Goal: Information Seeking & Learning: Learn about a topic

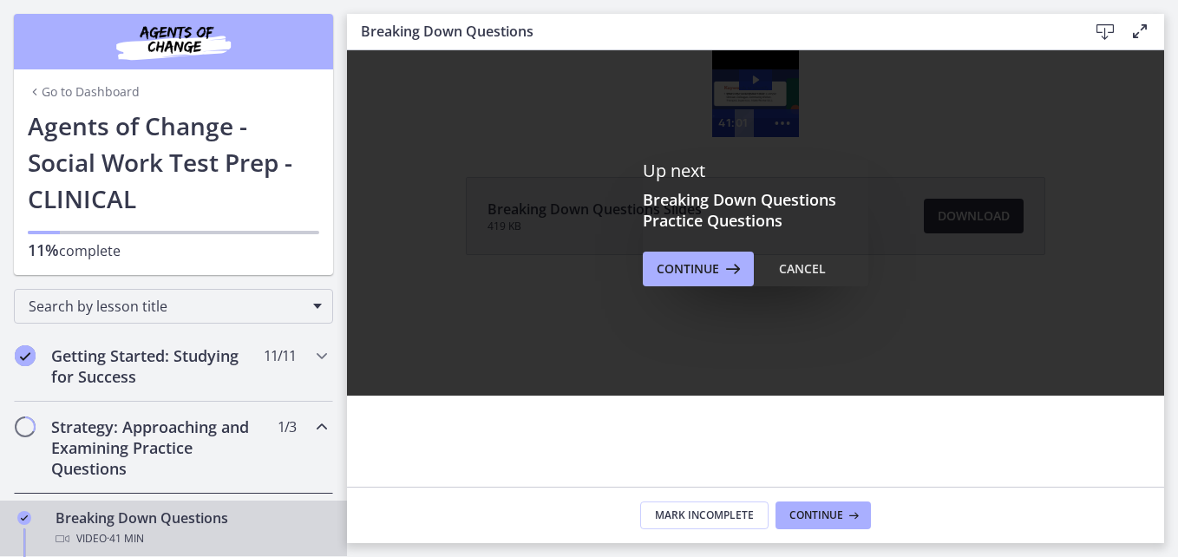
scroll to position [301, 0]
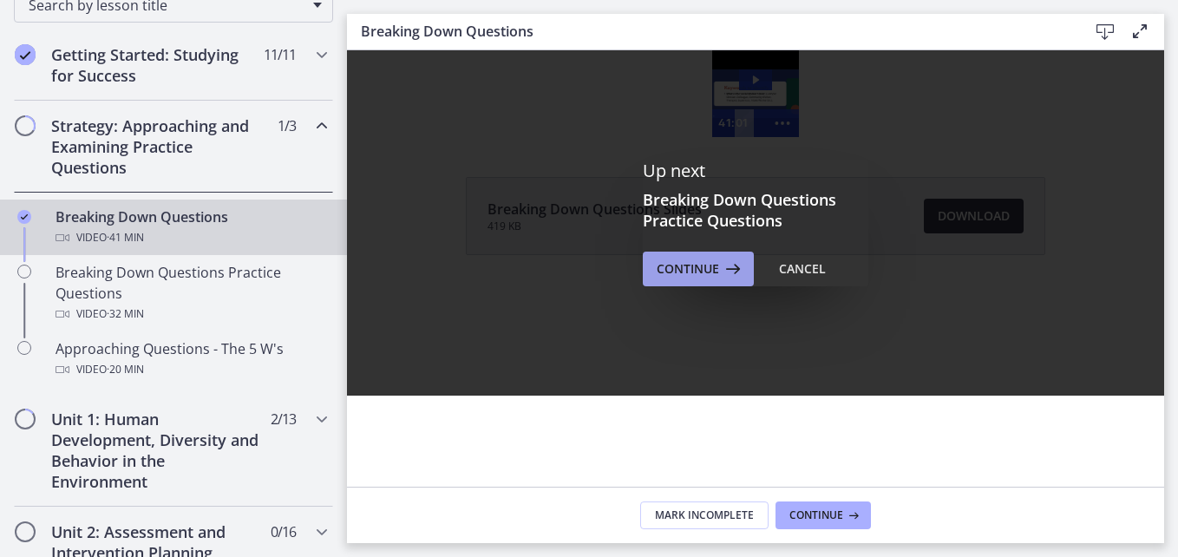
click at [699, 260] on span "Continue" at bounding box center [688, 268] width 62 height 21
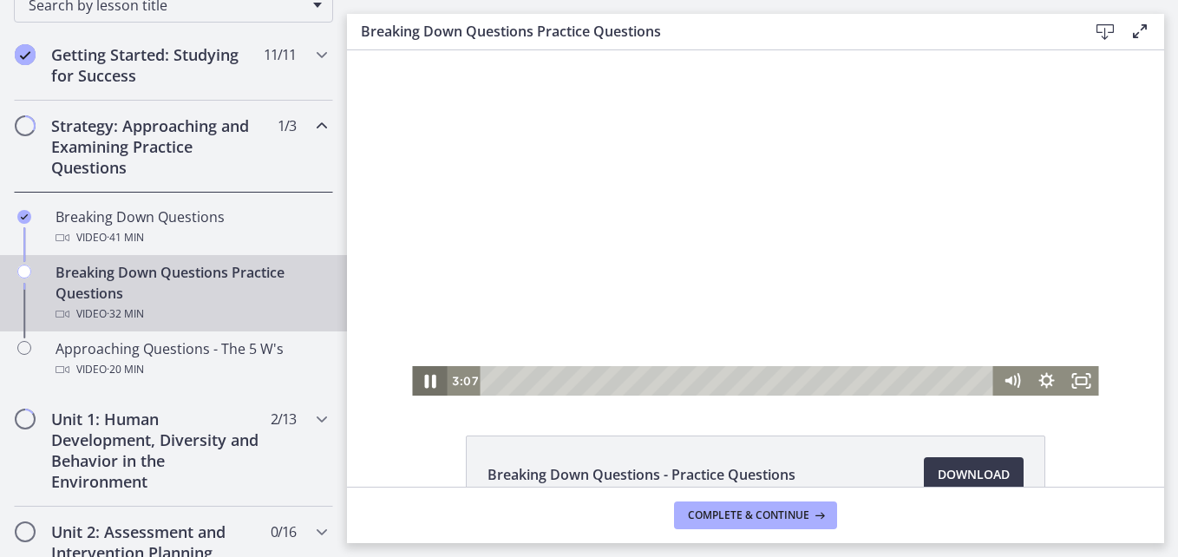
click at [422, 379] on icon "Pause" at bounding box center [429, 381] width 42 height 36
click at [427, 379] on icon "Play Video" at bounding box center [431, 381] width 9 height 12
click at [423, 388] on icon "Pause" at bounding box center [429, 381] width 42 height 36
click at [423, 388] on icon "Play Video" at bounding box center [431, 380] width 35 height 29
click at [423, 388] on icon "Pause" at bounding box center [429, 381] width 42 height 36
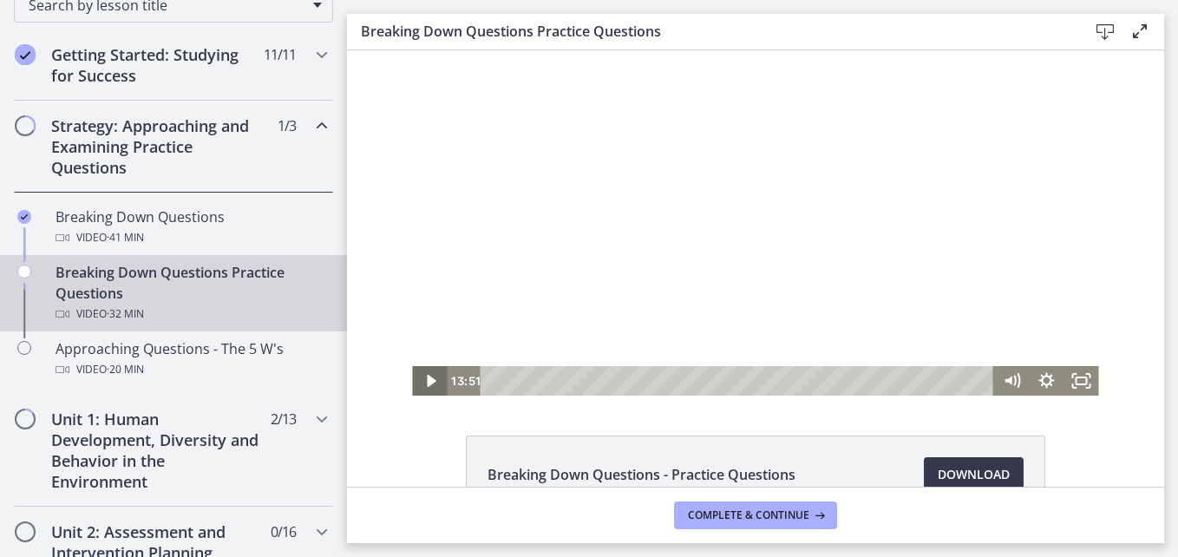
click at [423, 388] on icon "Play Video" at bounding box center [431, 380] width 35 height 29
drag, startPoint x: 963, startPoint y: 378, endPoint x: 946, endPoint y: 379, distance: 16.5
click at [946, 379] on div "Playbar" at bounding box center [951, 381] width 10 height 10
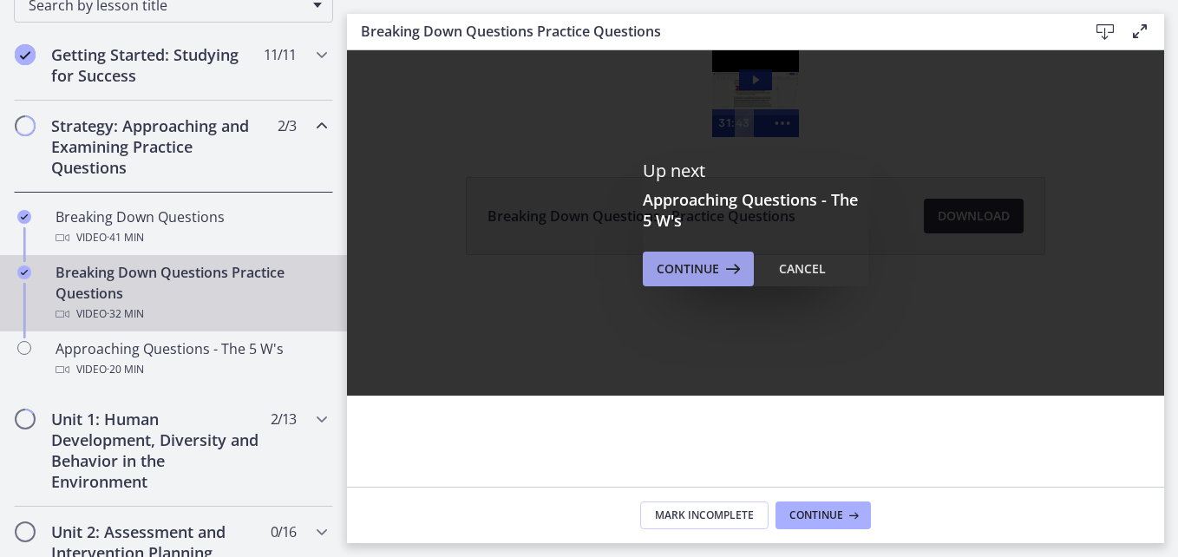
click at [696, 263] on span "Continue" at bounding box center [688, 268] width 62 height 21
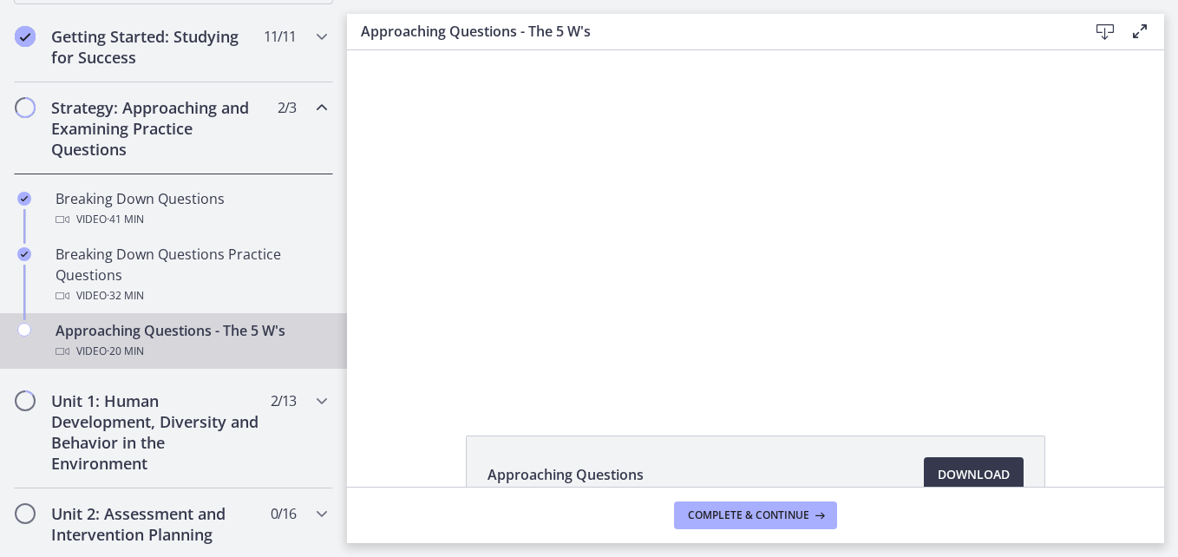
scroll to position [324, 0]
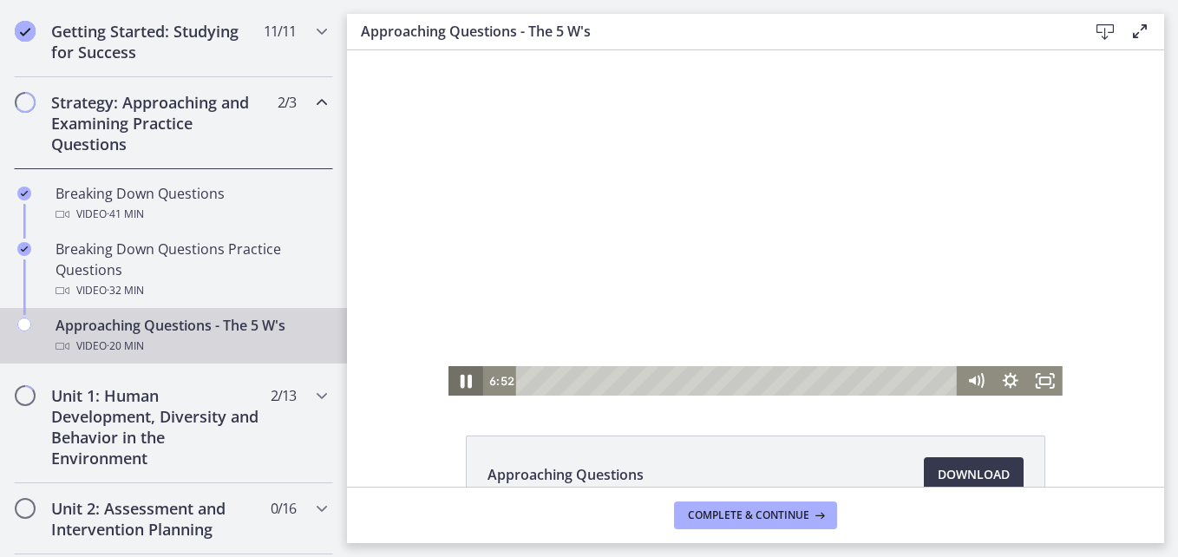
click at [461, 374] on icon "Pause" at bounding box center [466, 381] width 42 height 36
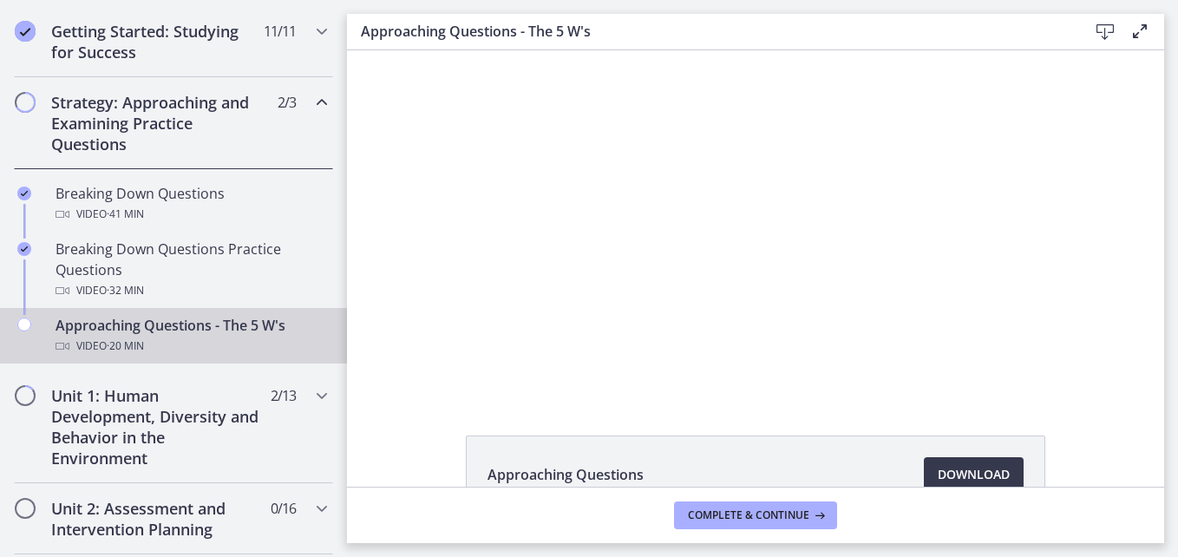
click at [206, 160] on div "Strategy: Approaching and Examining Practice Questions 2 / 3 Completed" at bounding box center [173, 123] width 319 height 92
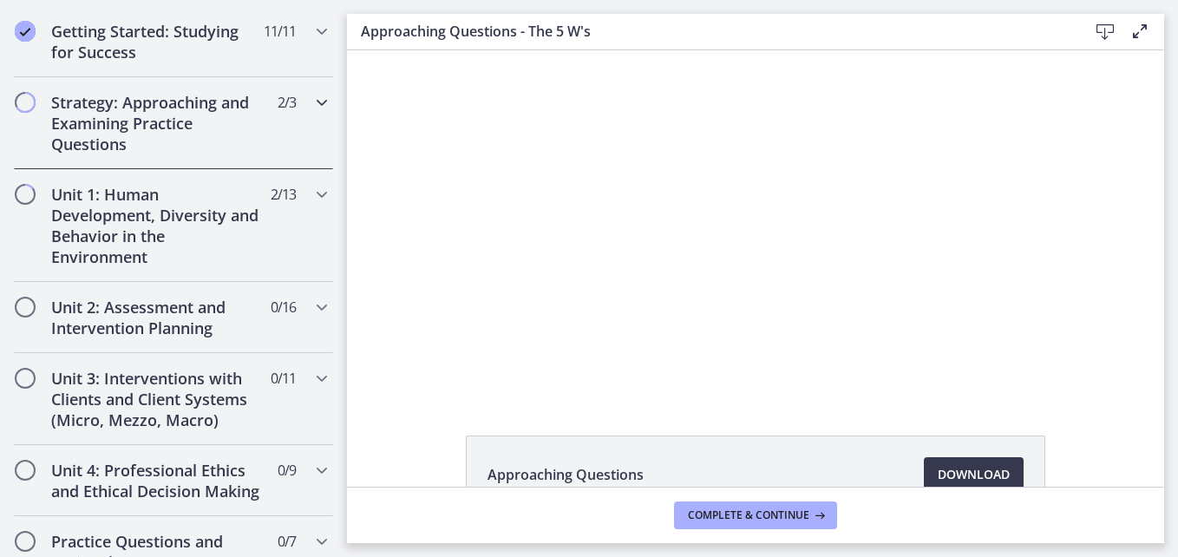
click at [206, 160] on div "Strategy: Approaching and Examining Practice Questions 2 / 3 Completed" at bounding box center [173, 123] width 319 height 92
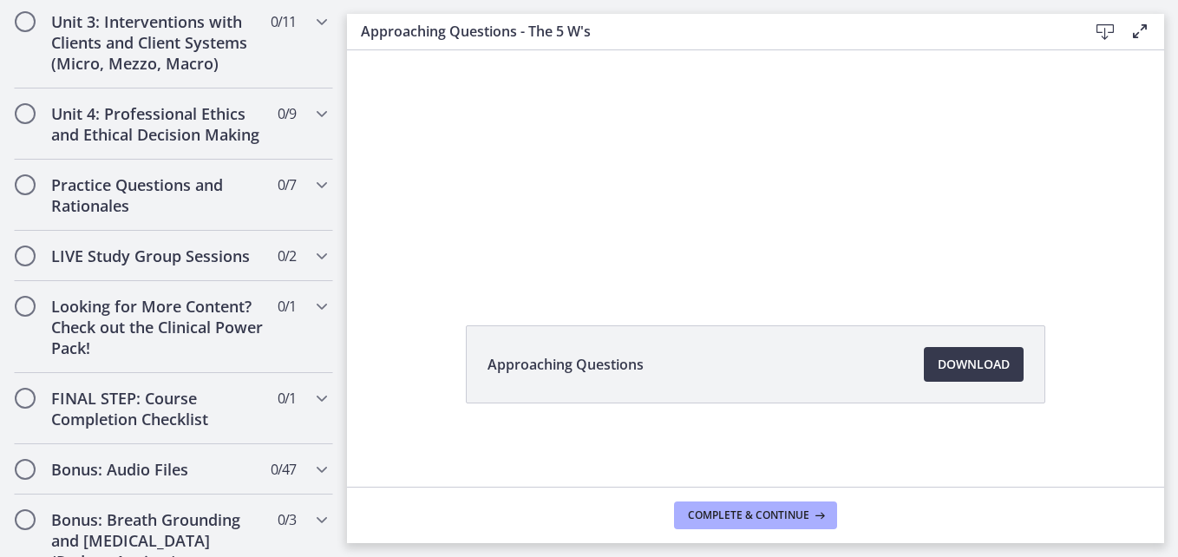
scroll to position [1095, 0]
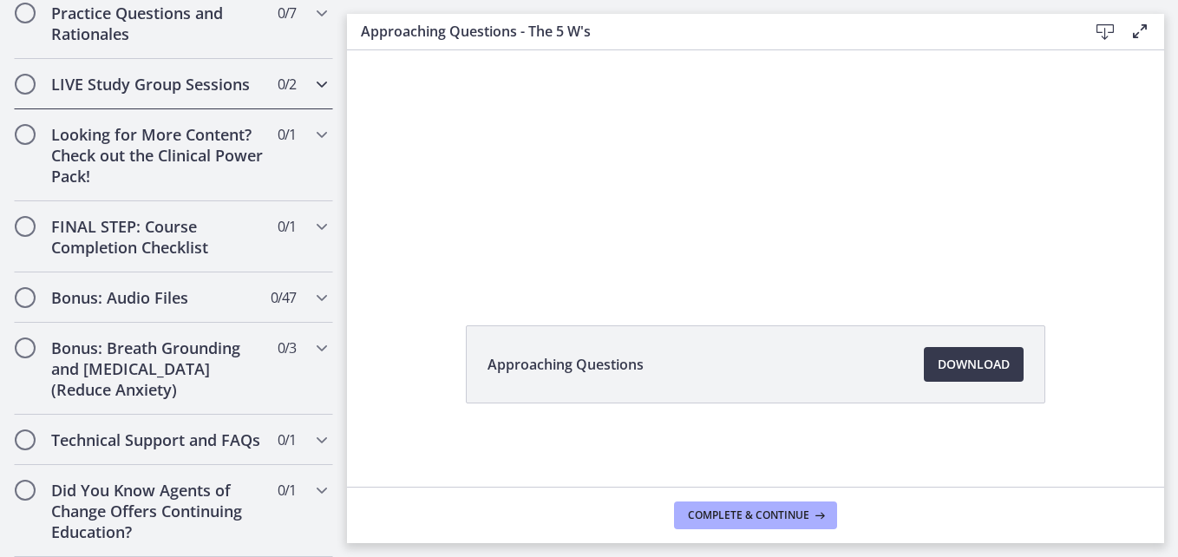
click at [210, 74] on h2 "LIVE Study Group Sessions" at bounding box center [157, 84] width 212 height 21
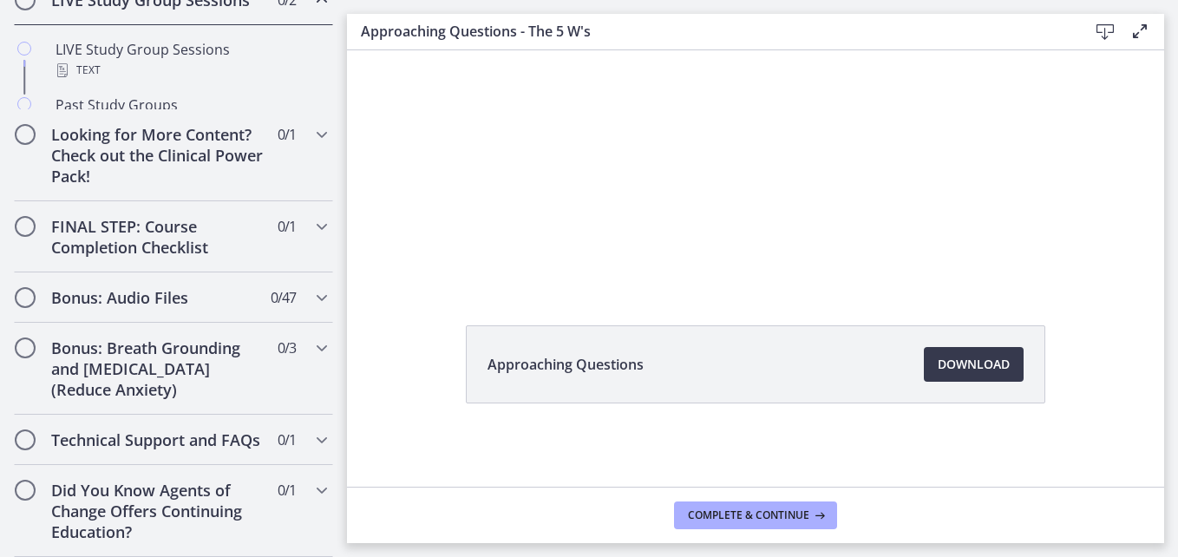
scroll to position [894, 0]
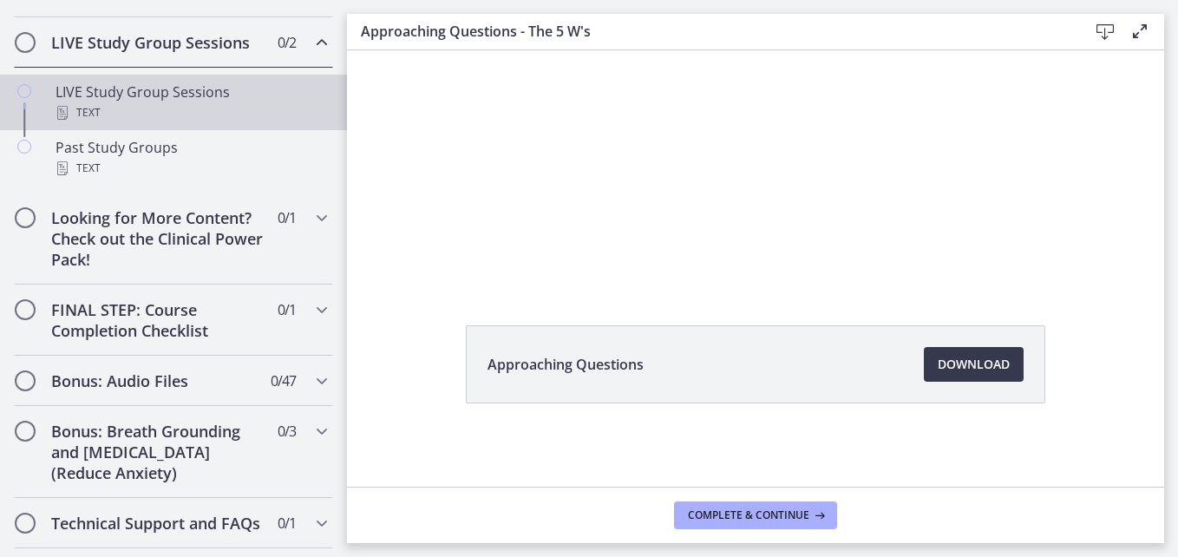
click at [169, 123] on div "Text" at bounding box center [191, 112] width 271 height 21
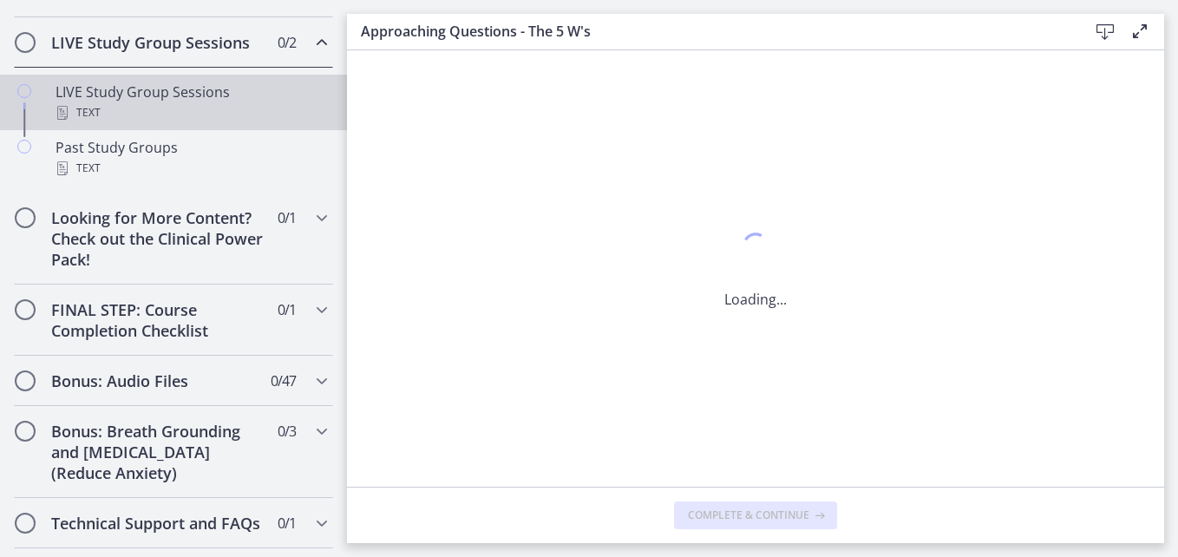
scroll to position [0, 0]
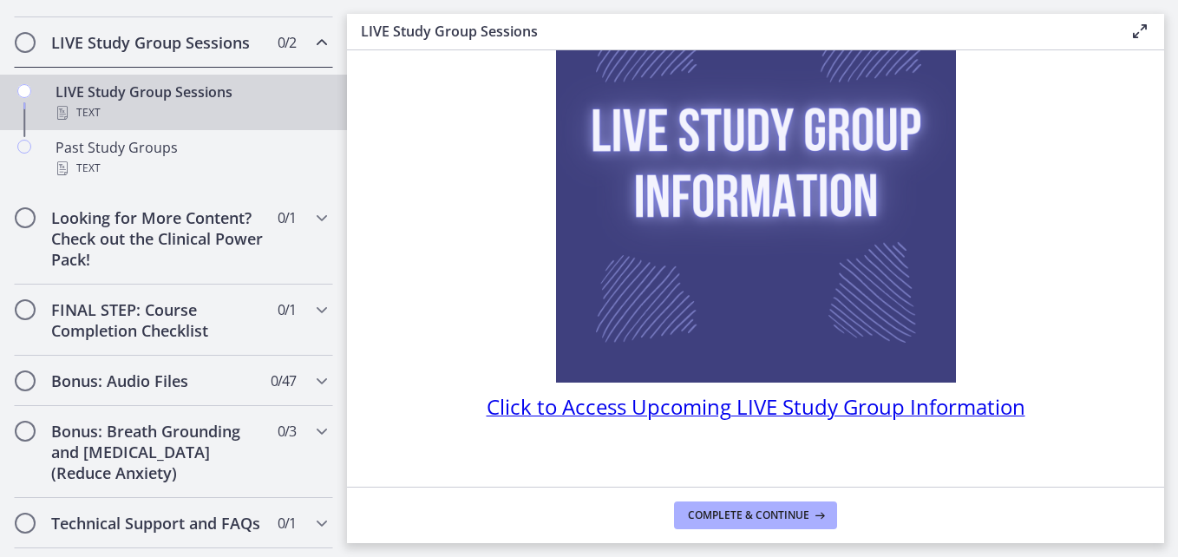
scroll to position [193, 0]
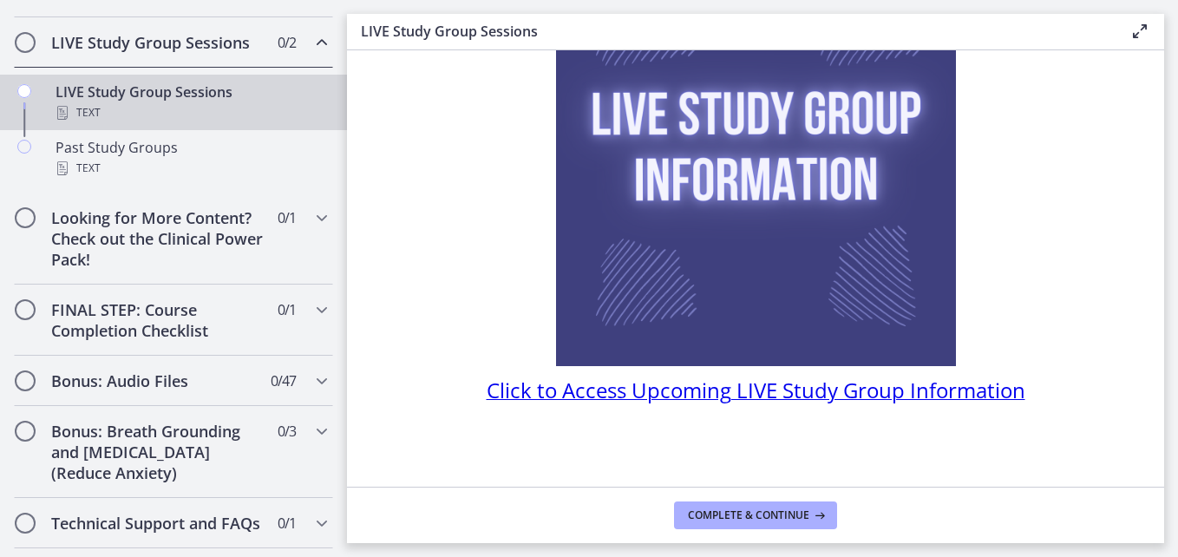
click at [912, 393] on span "Click to Access Upcoming LIVE Study Group Information" at bounding box center [756, 390] width 539 height 29
